Goal: Use online tool/utility: Utilize a website feature to perform a specific function

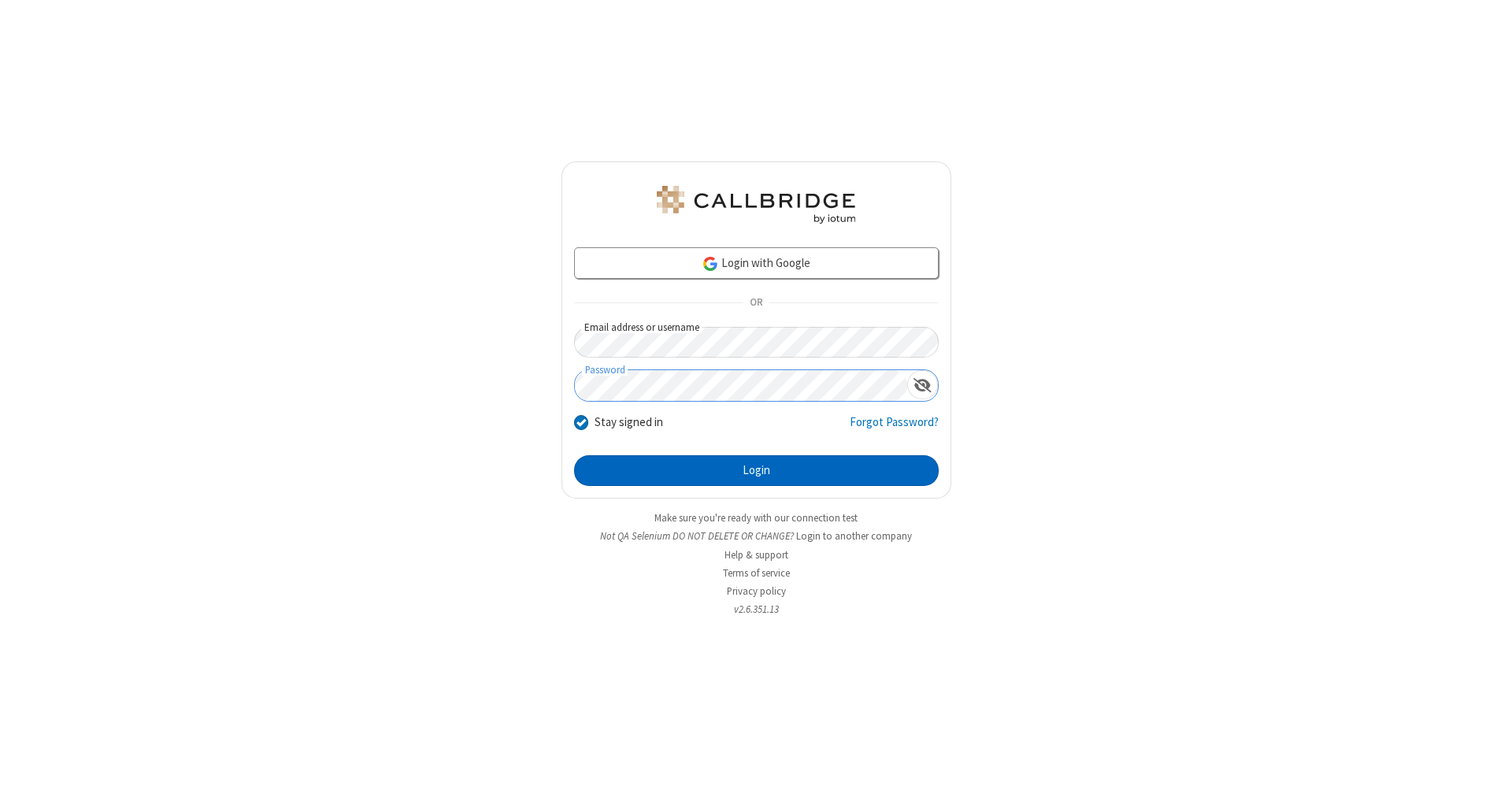
click at [756, 471] on button "Login" at bounding box center [756, 471] width 364 height 31
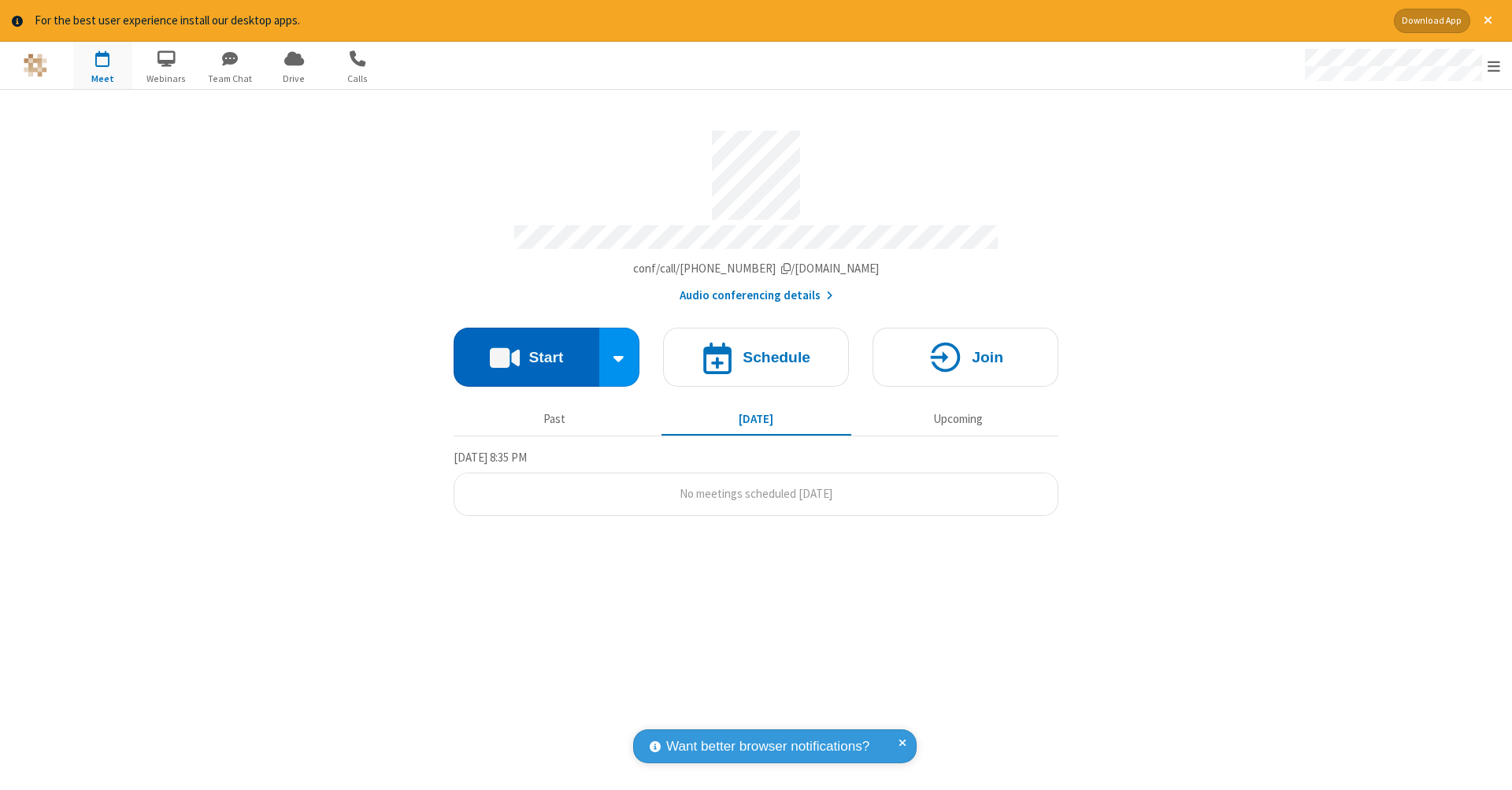
click at [526, 349] on button "Start" at bounding box center [526, 357] width 146 height 59
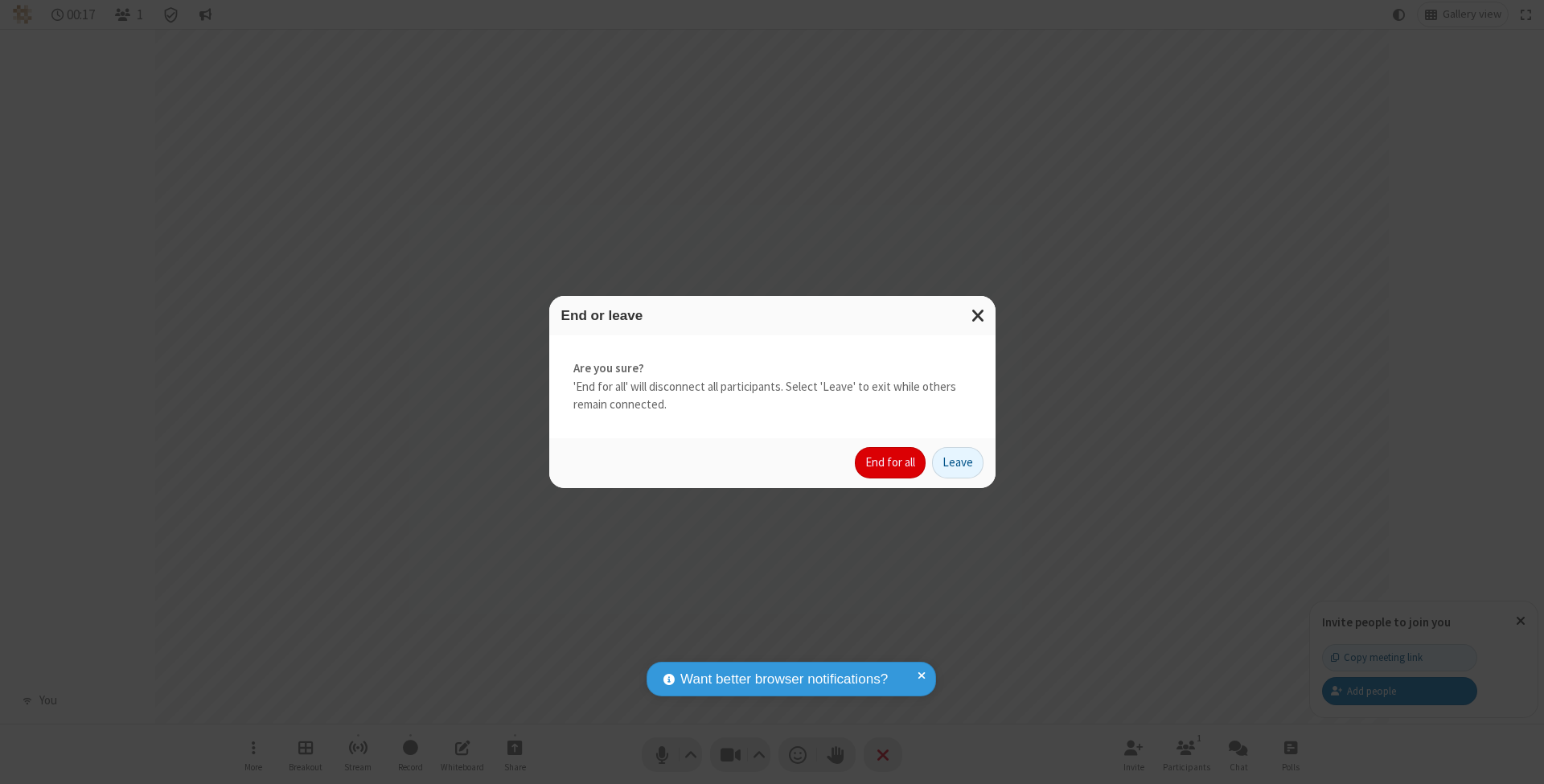
click at [891, 462] on button "End for all" at bounding box center [890, 463] width 71 height 32
